Goal: Task Accomplishment & Management: Manage account settings

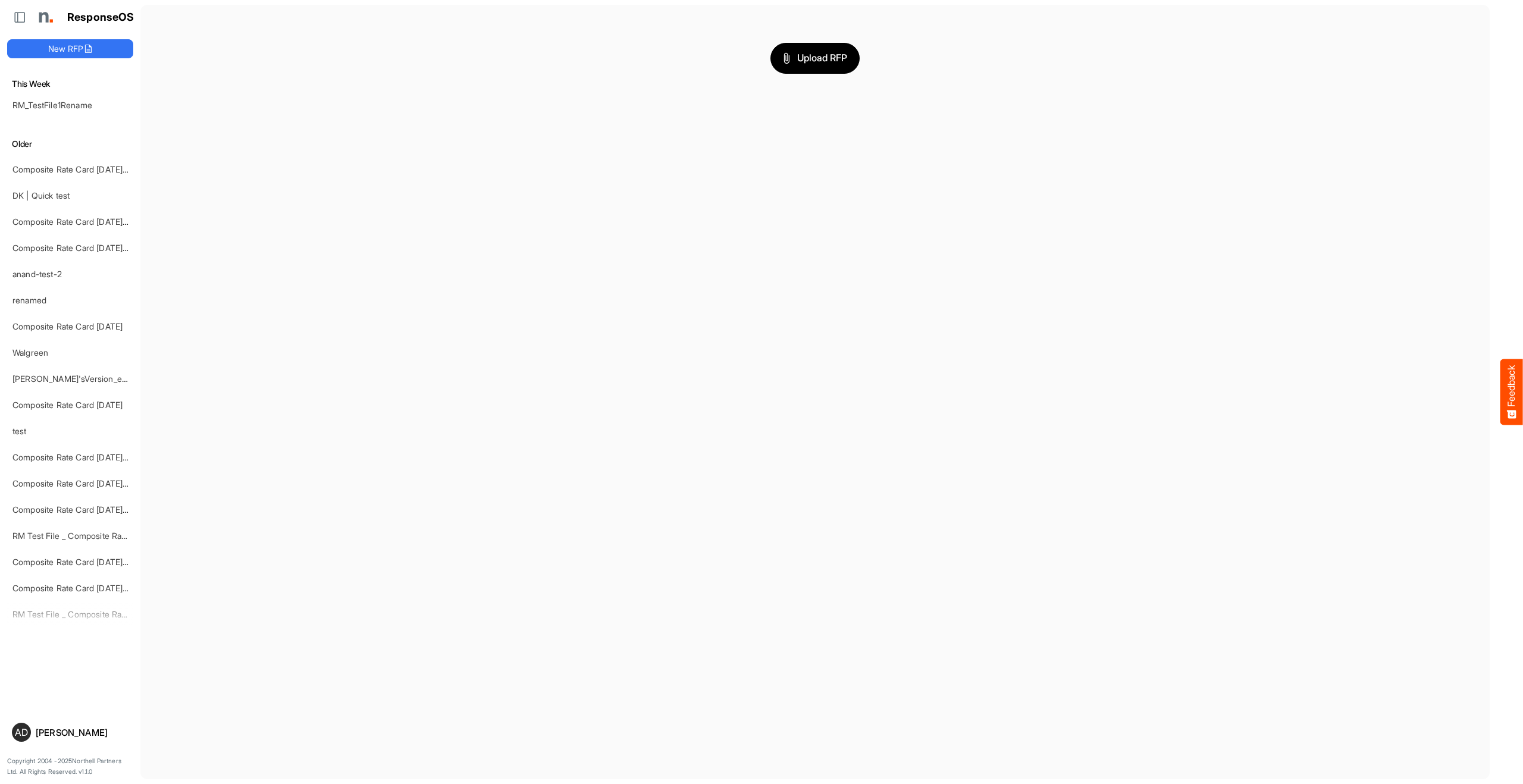
scroll to position [455, 0]
click at [116, 99] on span "dropdownbutton" at bounding box center [119, 98] width 6 height 8
click at [126, 114] on span at bounding box center [126, 117] width 11 height 18
click at [104, 95] on input "**********" at bounding box center [71, 98] width 117 height 14
click at [159, 117] on main "Upload RFP" at bounding box center [815, 392] width 1349 height 775
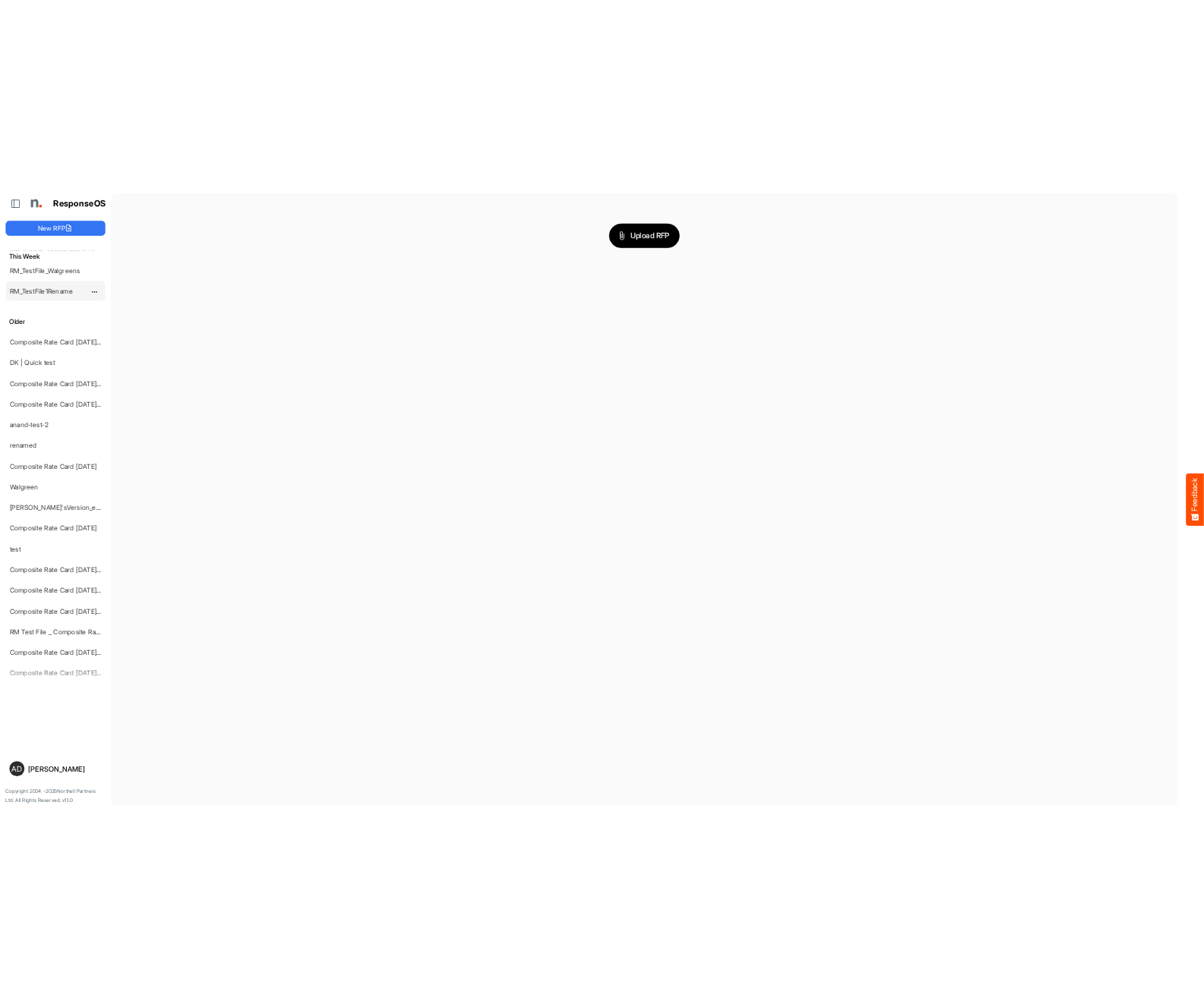
scroll to position [512, 0]
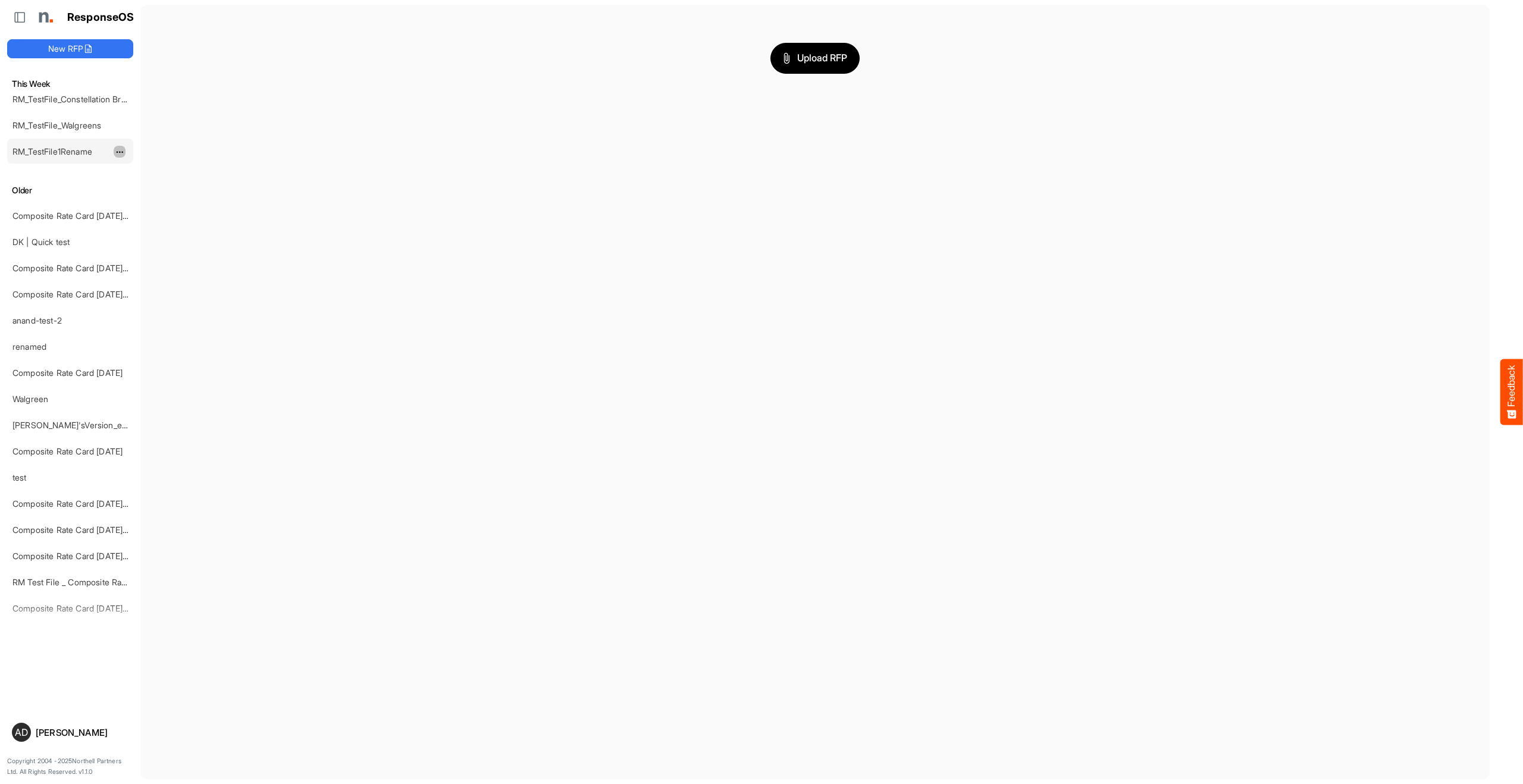
click at [121, 155] on span "dropdownbutton" at bounding box center [119, 152] width 6 height 8
click at [132, 190] on li "Delete" at bounding box center [149, 188] width 72 height 18
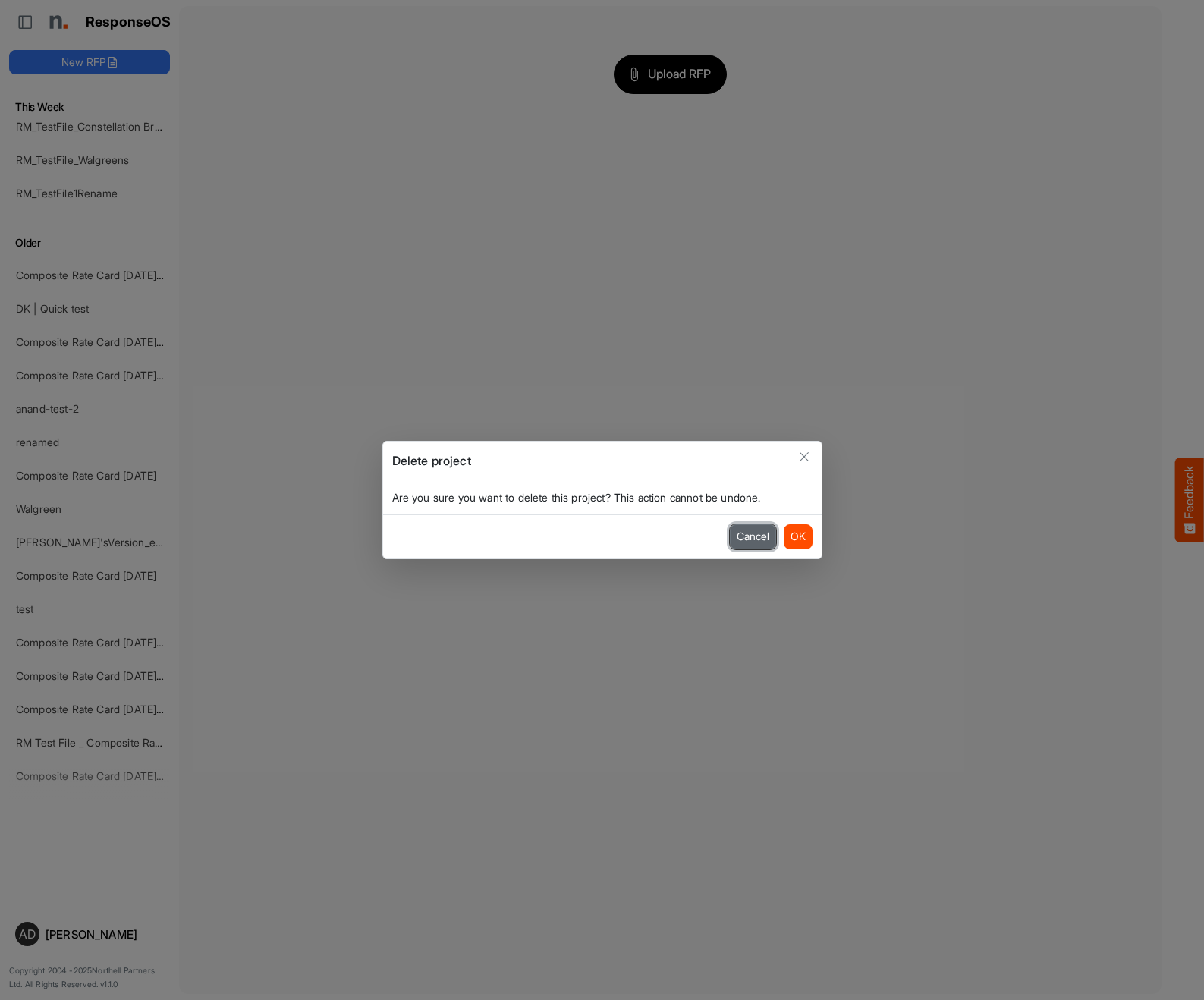
click at [741, 535] on button "Cancel" at bounding box center [753, 536] width 46 height 25
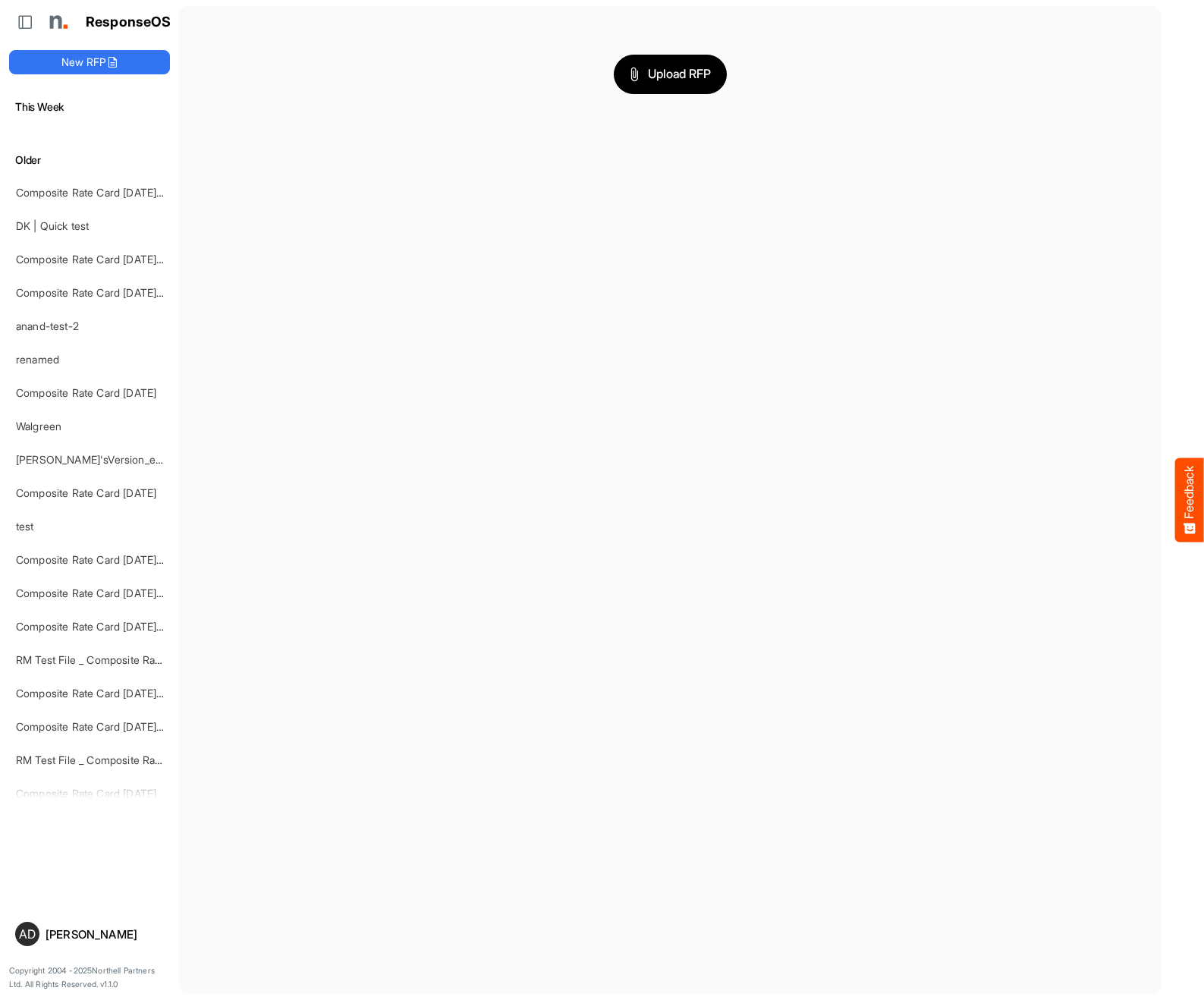
scroll to position [500, 0]
